Goal: Find specific page/section: Find specific page/section

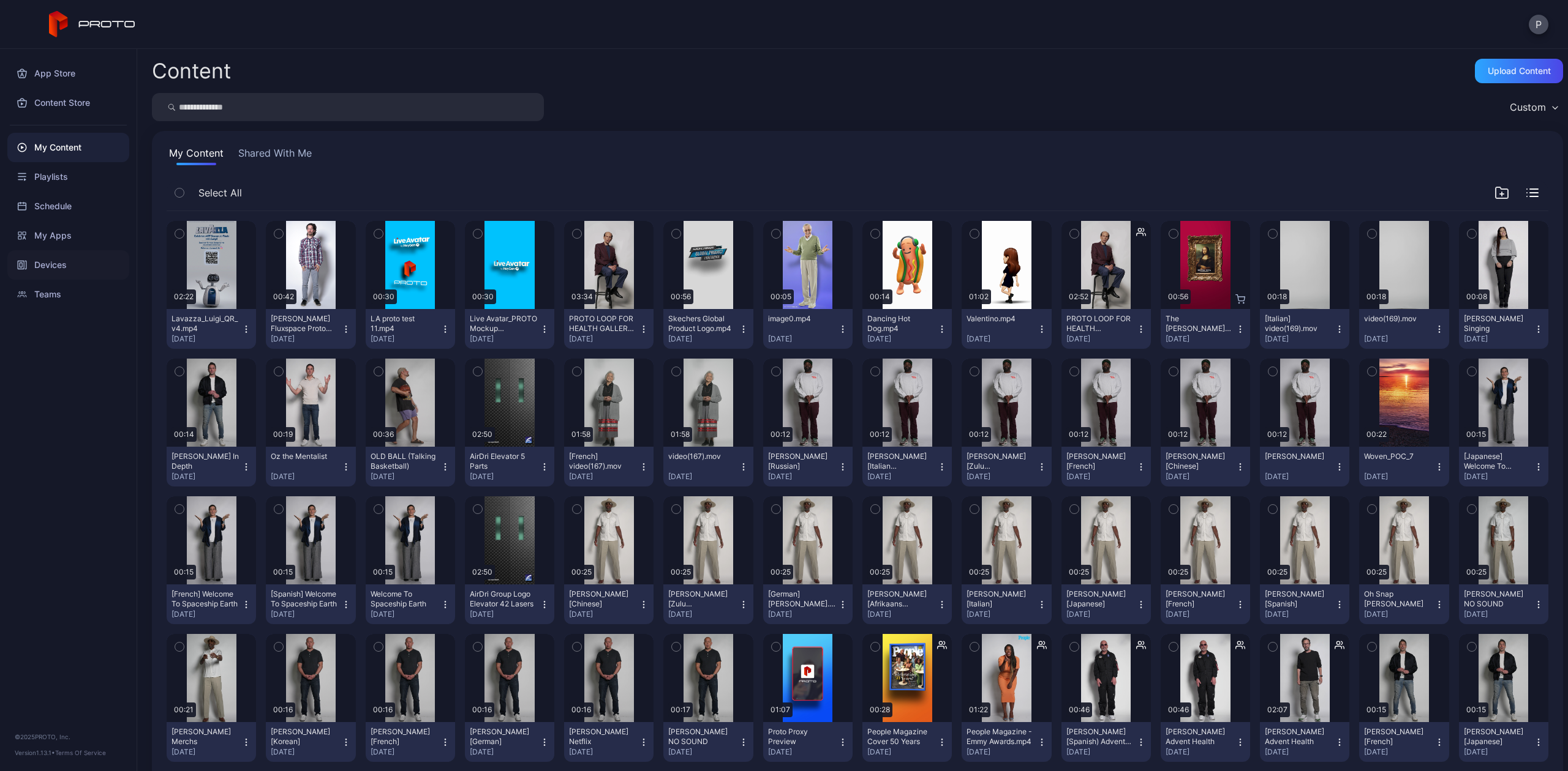
click at [77, 262] on div "Devices" at bounding box center [68, 265] width 122 height 29
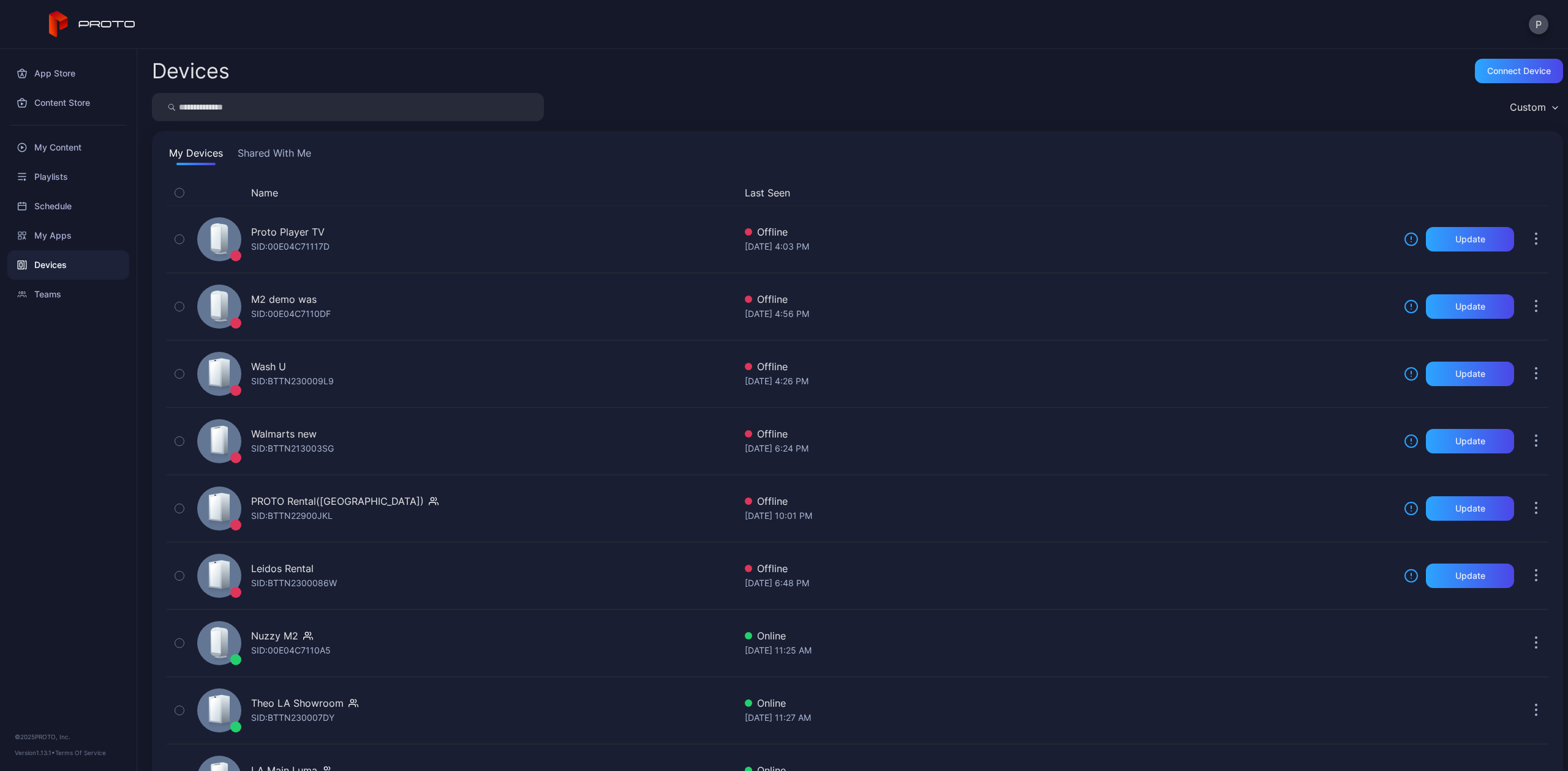
click at [301, 106] on input "search" at bounding box center [347, 107] width 392 height 29
click at [237, 105] on input "search" at bounding box center [347, 107] width 392 height 29
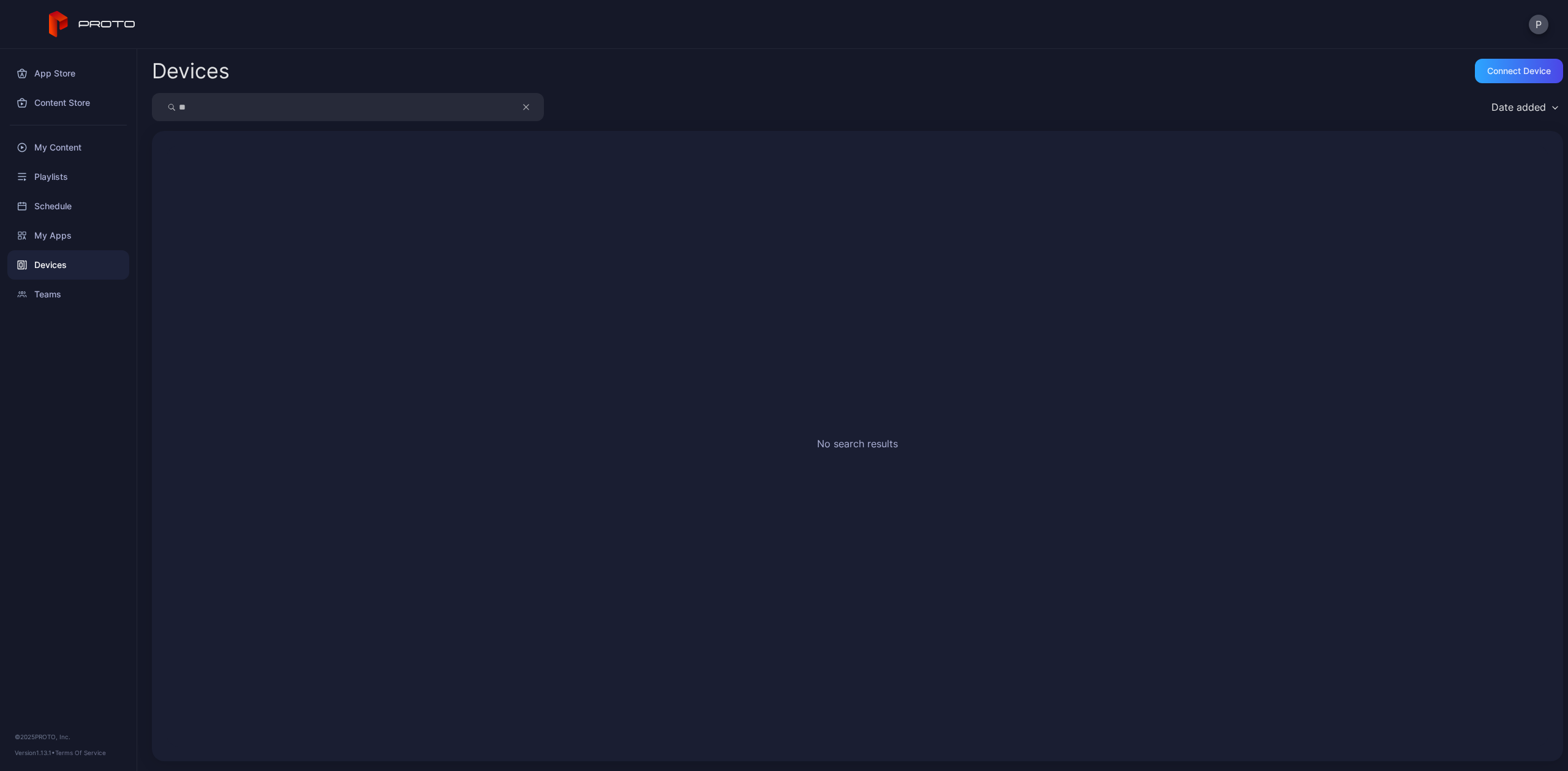
type input "*"
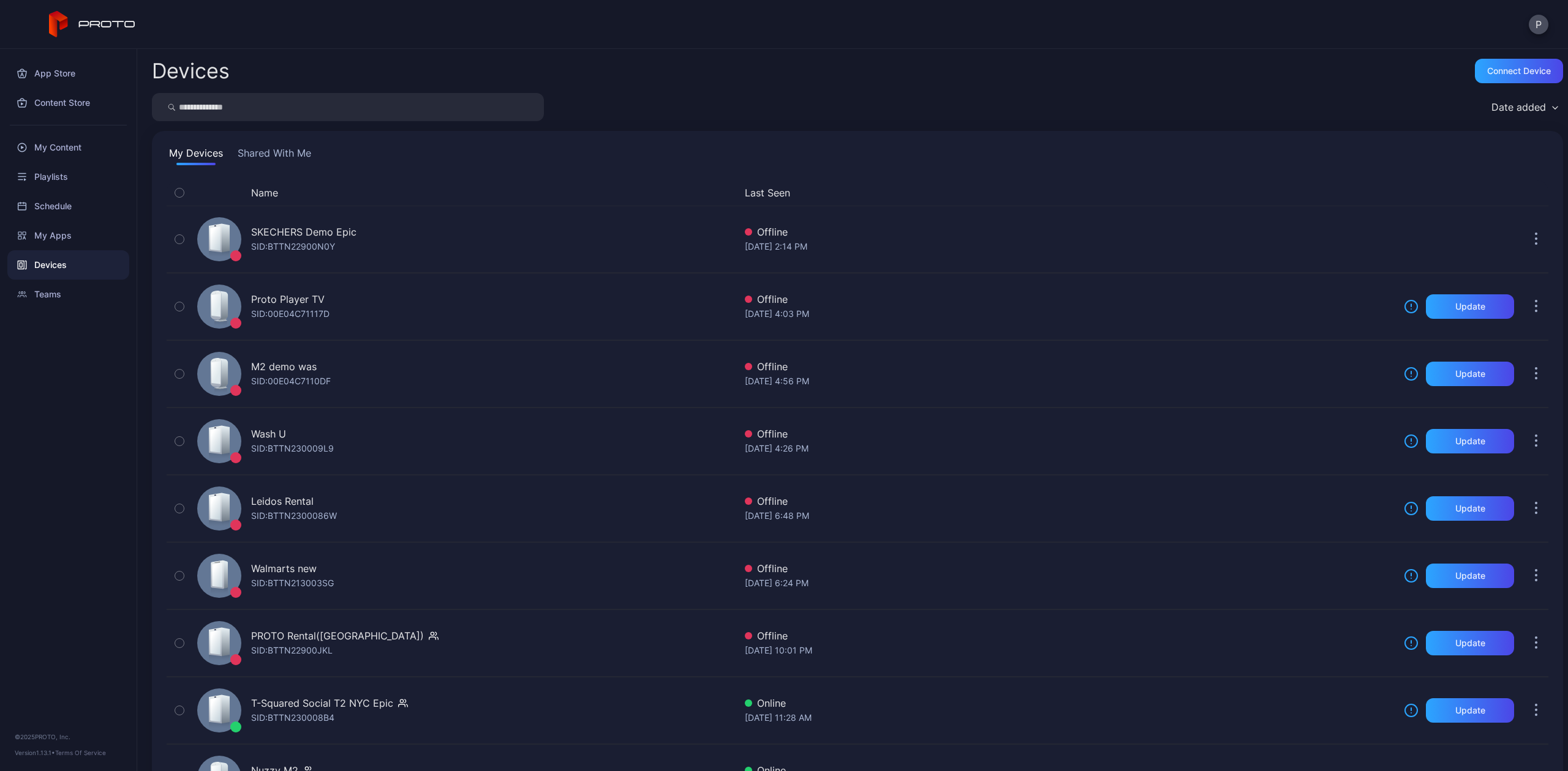
click at [259, 154] on button "Shared With Me" at bounding box center [274, 156] width 79 height 19
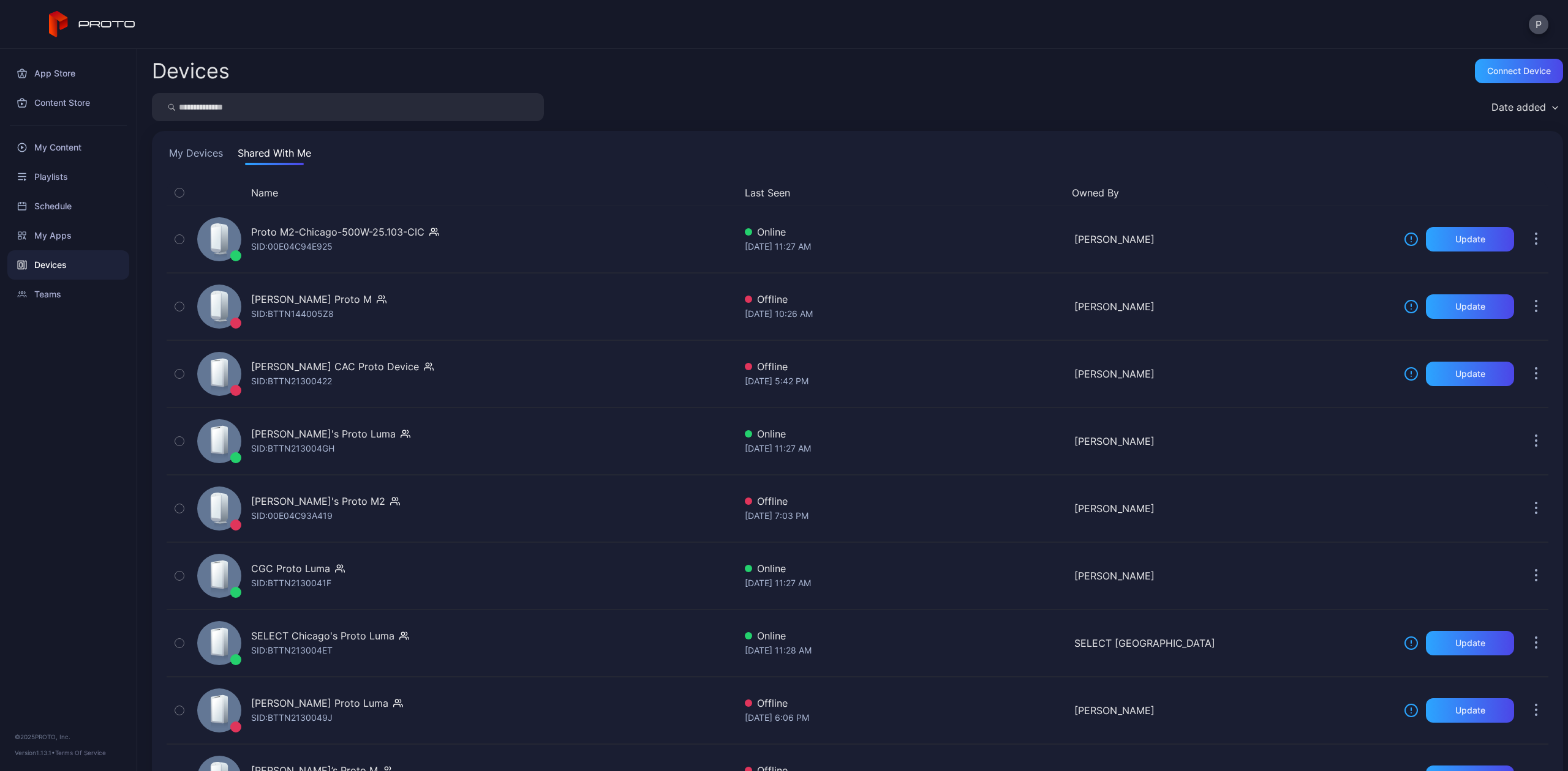
click at [209, 104] on input "search" at bounding box center [347, 107] width 392 height 29
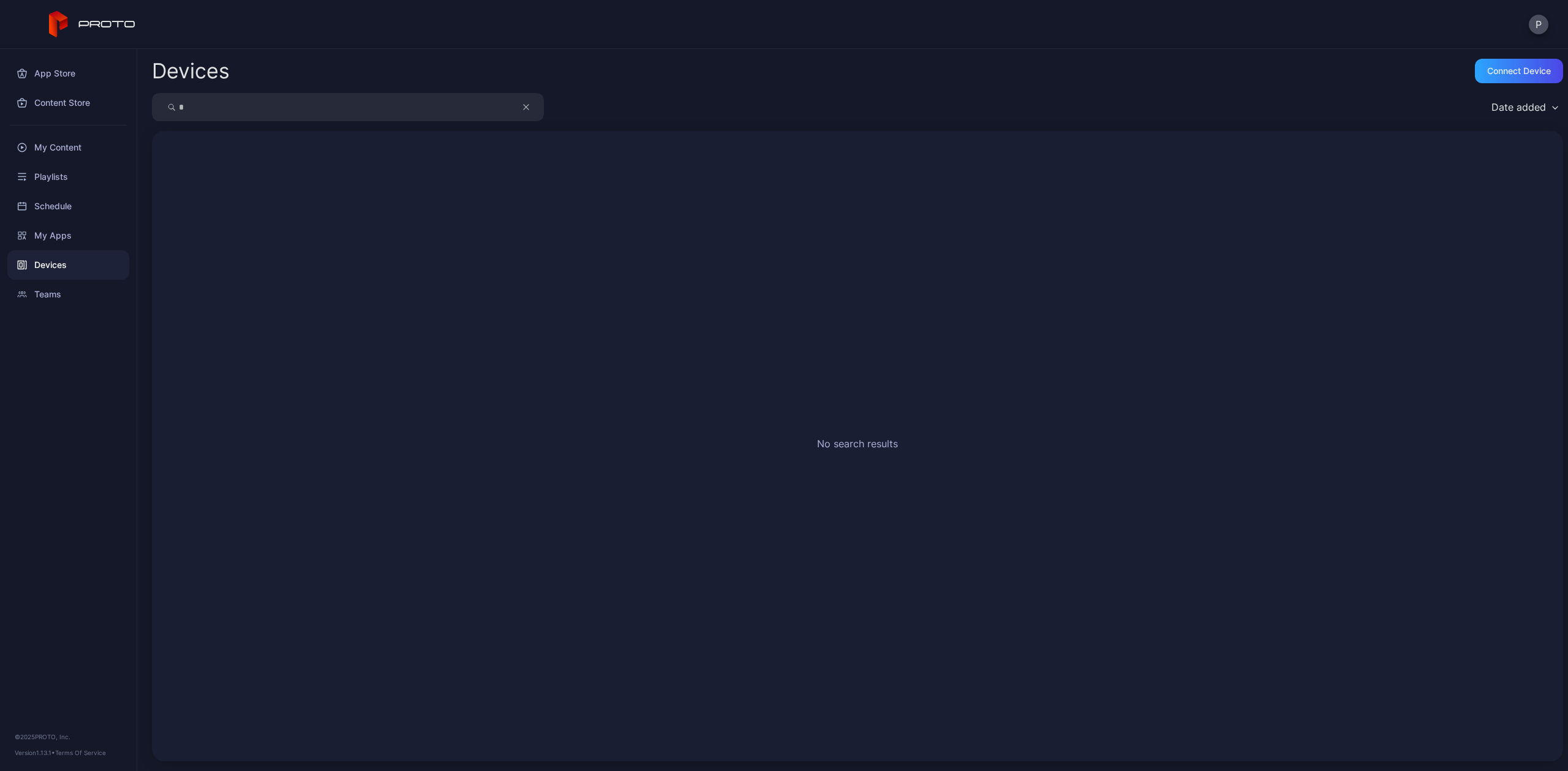
type input "*"
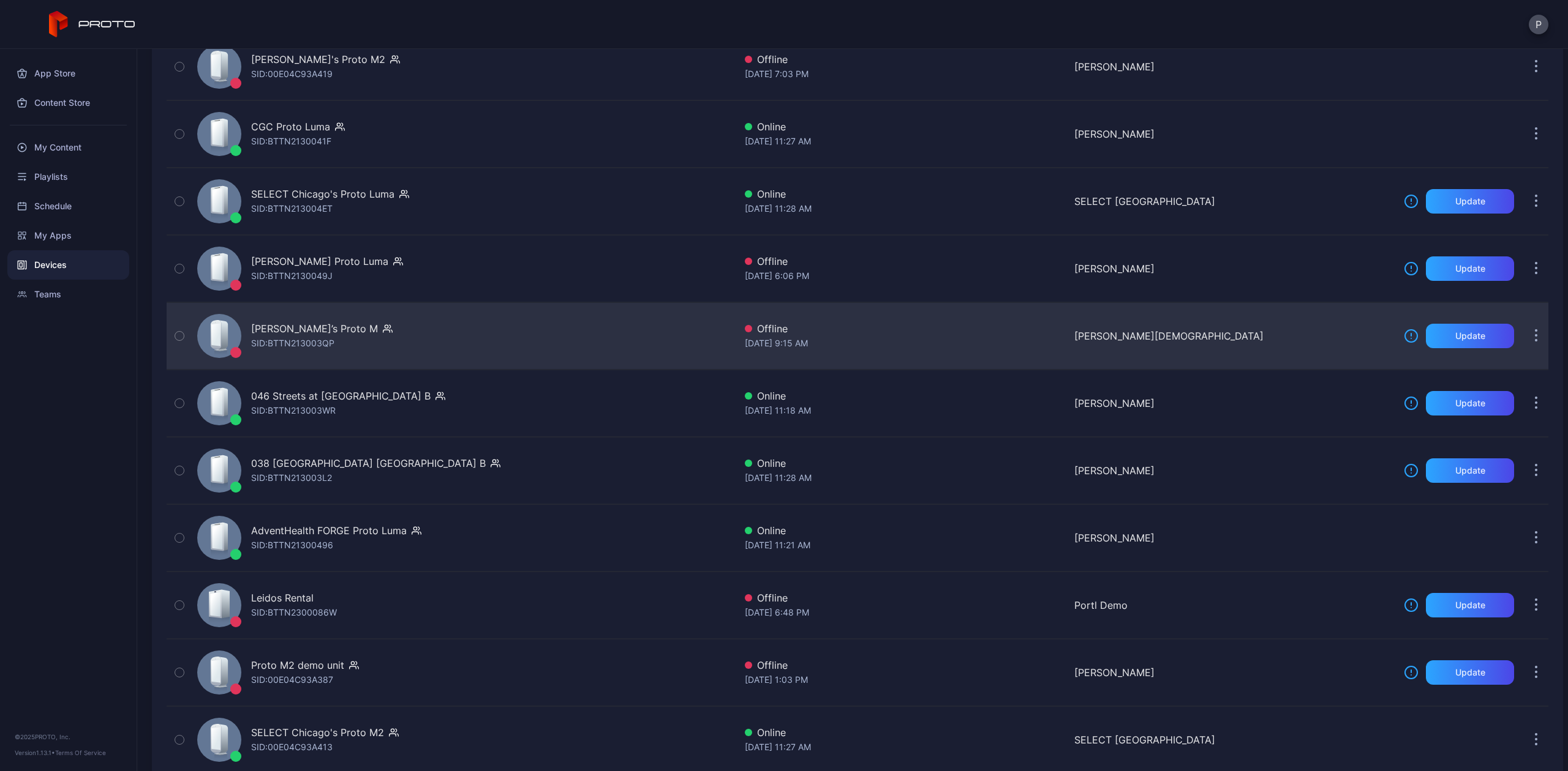
scroll to position [779, 0]
